Goal: Task Accomplishment & Management: Manage account settings

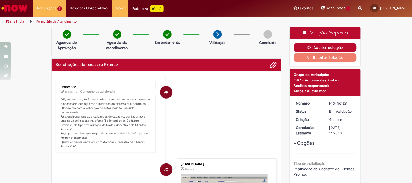
click at [302, 50] on button "Aceitar solução" at bounding box center [325, 47] width 63 height 9
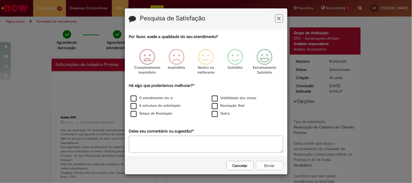
click at [277, 22] on button "Feedback" at bounding box center [279, 18] width 8 height 8
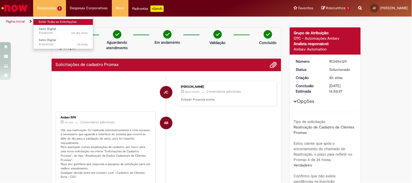
click at [52, 20] on link "Exibir Todas as Solicitações" at bounding box center [63, 22] width 60 height 6
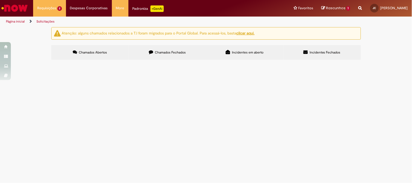
click at [0, 0] on span "15131 - inativar" at bounding box center [0, 0] width 0 height 0
drag, startPoint x: 389, startPoint y: 146, endPoint x: 385, endPoint y: 146, distance: 4.4
click at [389, 146] on main "Solicitações Atenção: alguns chamados relacionados a T.I foram migrados para o …" at bounding box center [206, 105] width 412 height 156
click at [0, 0] on td "Em Validação" at bounding box center [0, 0] width 0 height 0
click at [0, 0] on span "Inativar pdv 15432" at bounding box center [0, 0] width 0 height 0
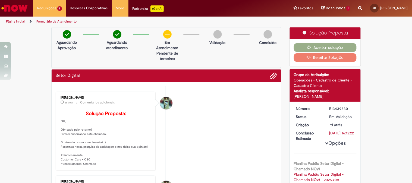
click at [311, 59] on button "Rejeitar Solução" at bounding box center [325, 57] width 63 height 9
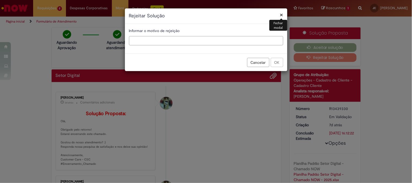
click at [145, 42] on input "text" at bounding box center [206, 40] width 154 height 9
type input "*"
type input "**********"
click at [282, 66] on button "OK" at bounding box center [277, 62] width 13 height 9
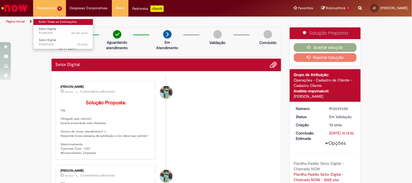
click at [55, 24] on link "Exibir Todas as Solicitações" at bounding box center [63, 22] width 60 height 6
